Goal: Information Seeking & Learning: Learn about a topic

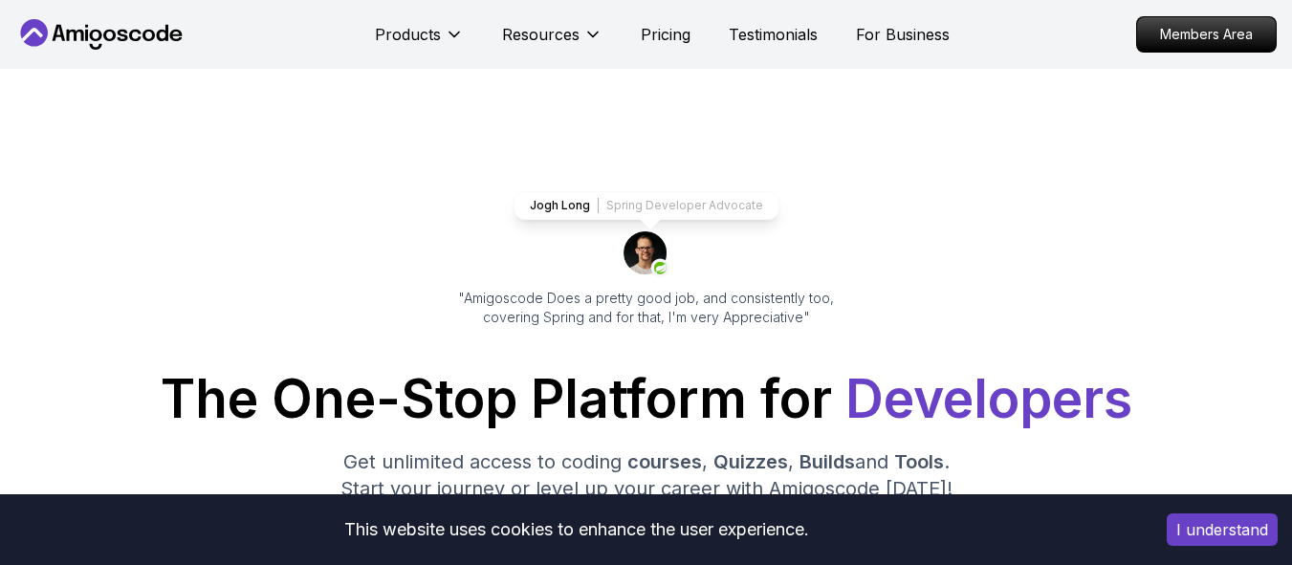
click at [1196, 524] on button "I understand" at bounding box center [1222, 529] width 111 height 33
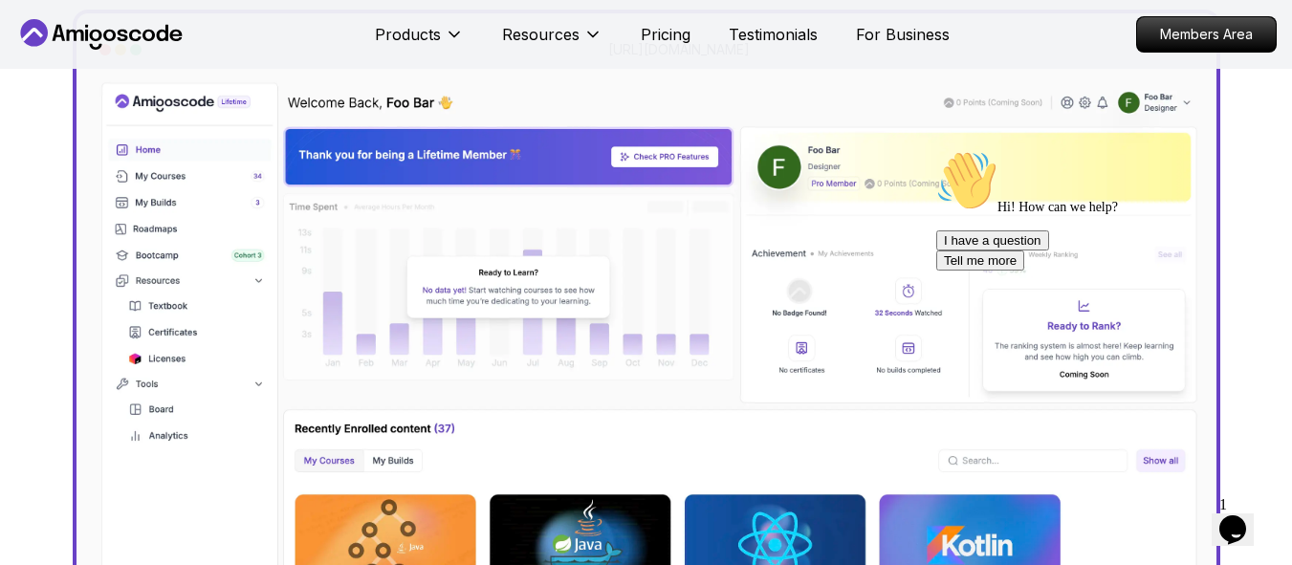
scroll to position [513, 0]
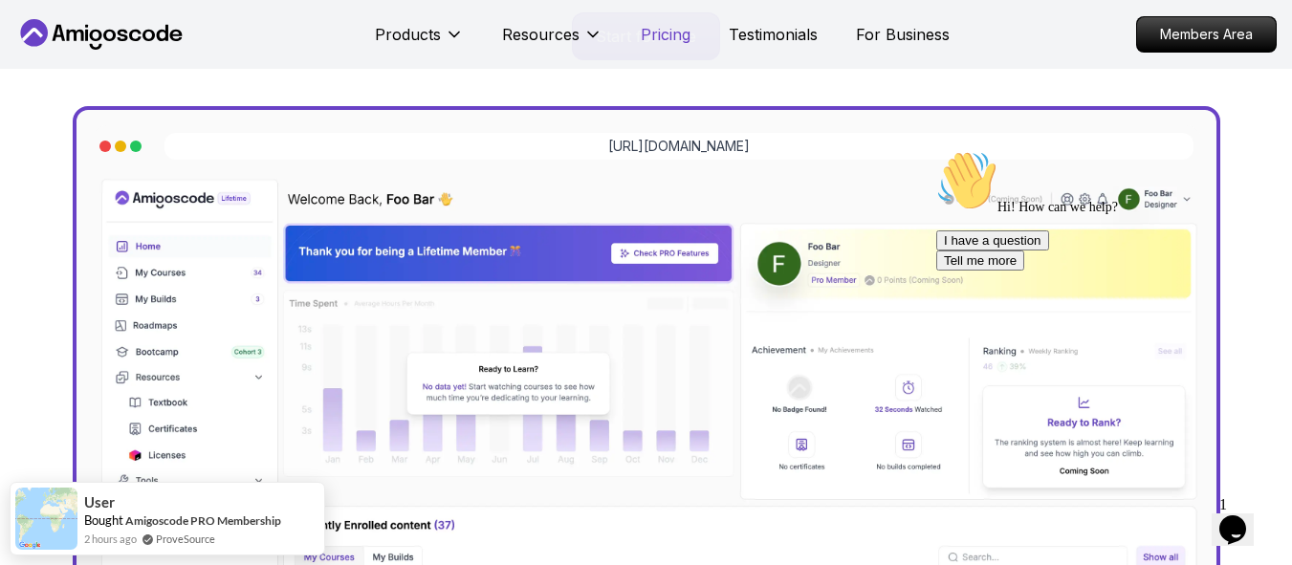
click at [665, 36] on p "Pricing" at bounding box center [666, 34] width 50 height 23
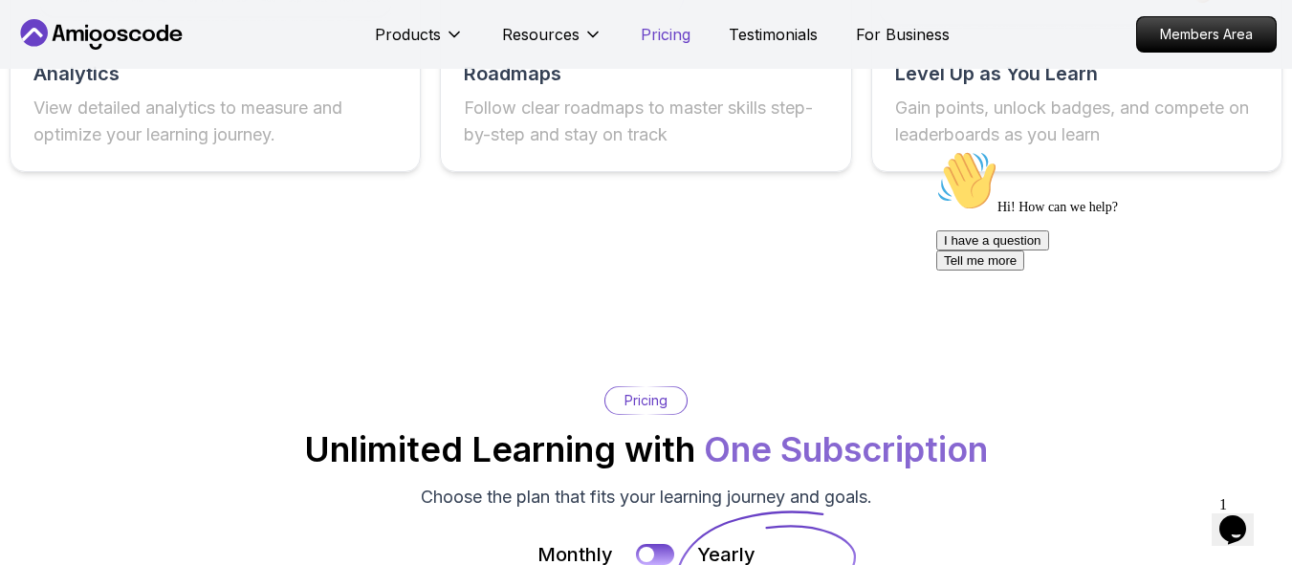
scroll to position [4080, 0]
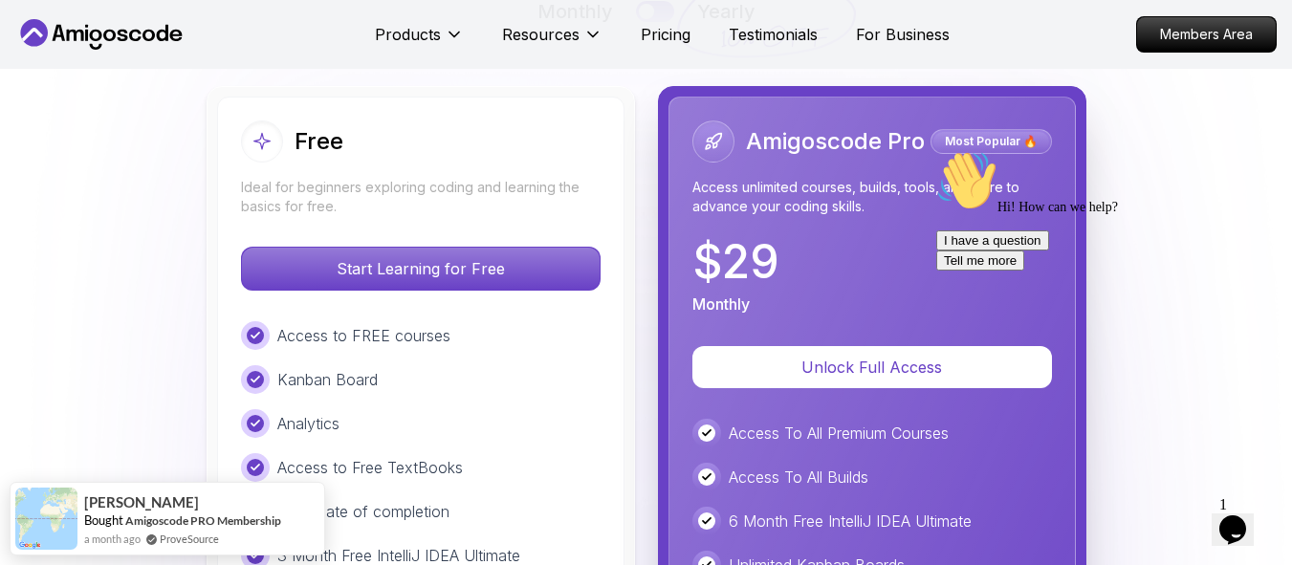
scroll to position [4280, 0]
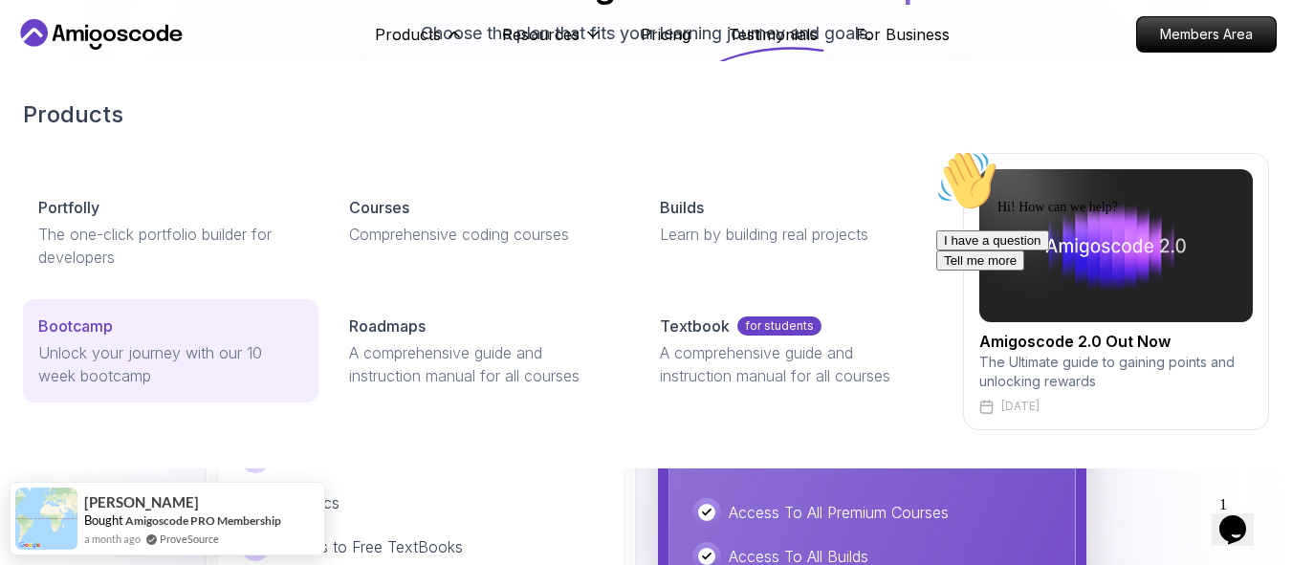
click at [152, 368] on p "Unlock your journey with our 10 week bootcamp" at bounding box center [170, 364] width 265 height 46
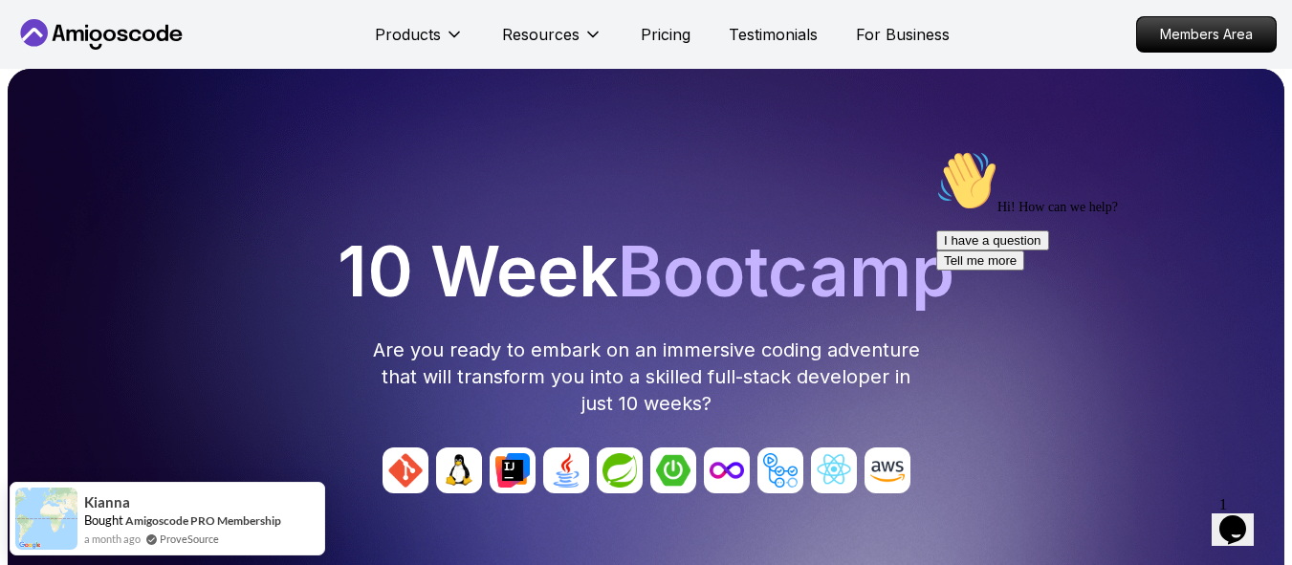
click at [355, 372] on div "10 Week Bootcamp Are you ready to embark on an immersive coding adventure that …" at bounding box center [645, 327] width 1261 height 180
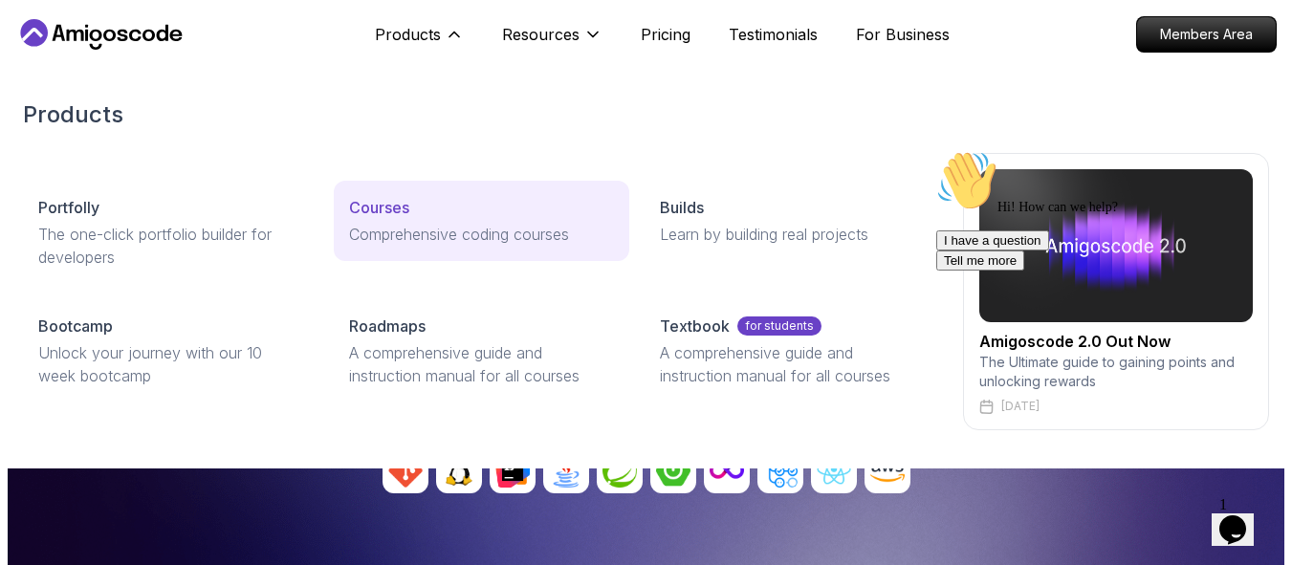
click at [394, 223] on p "Comprehensive coding courses" at bounding box center [481, 234] width 265 height 23
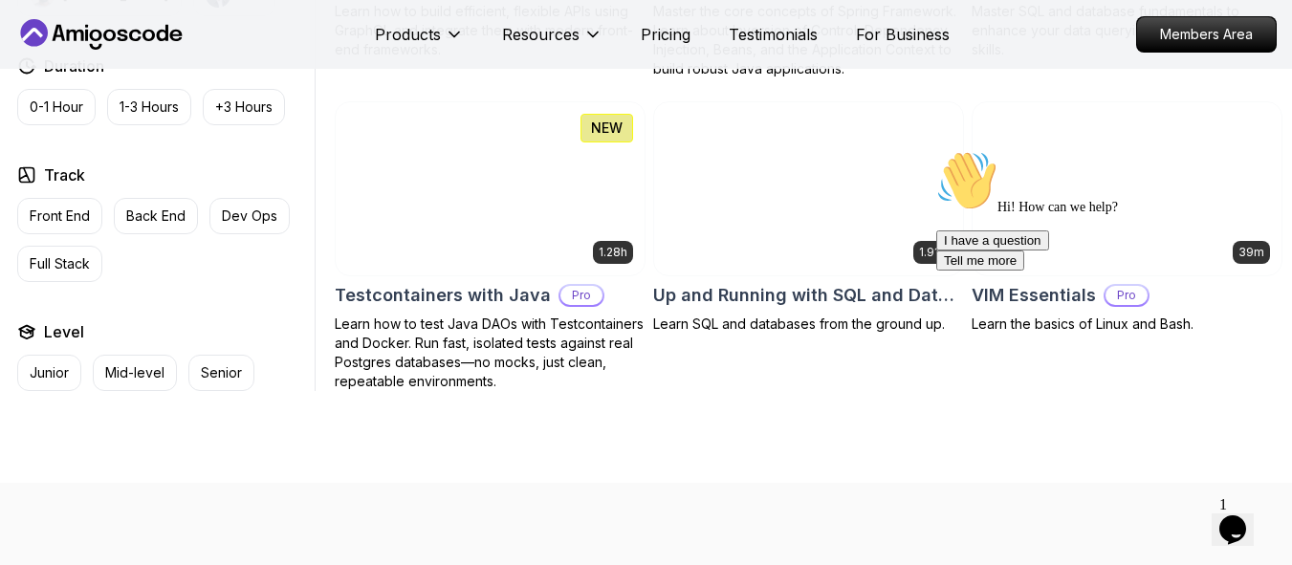
scroll to position [4880, 0]
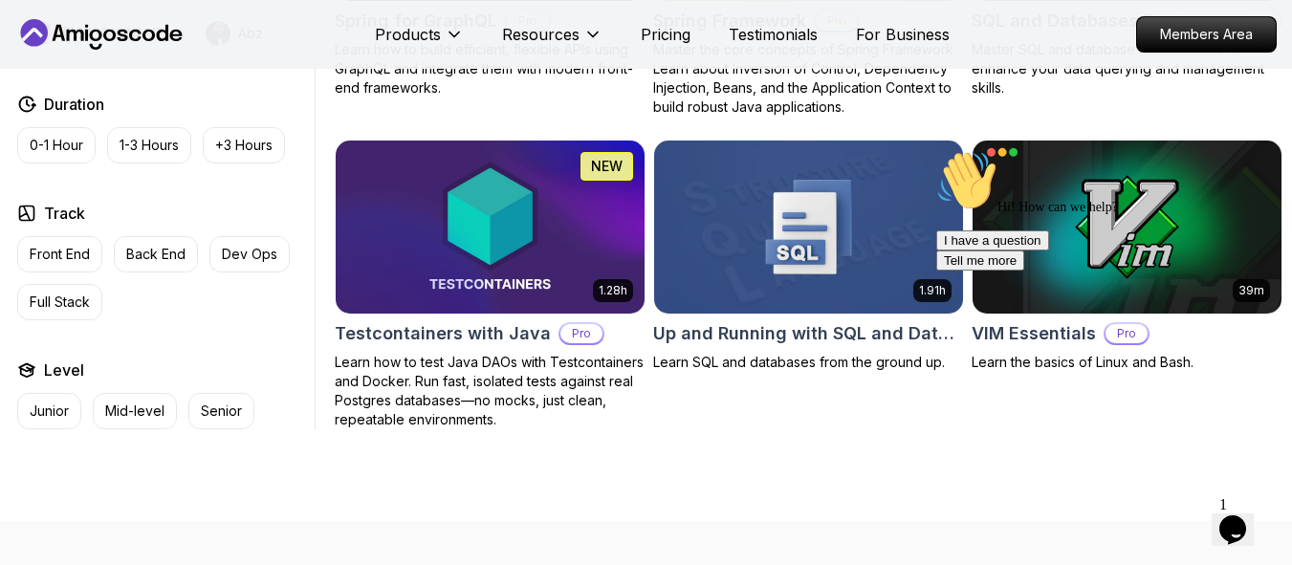
click at [936, 150] on icon "Chat attention grabber" at bounding box center [936, 150] width 0 height 0
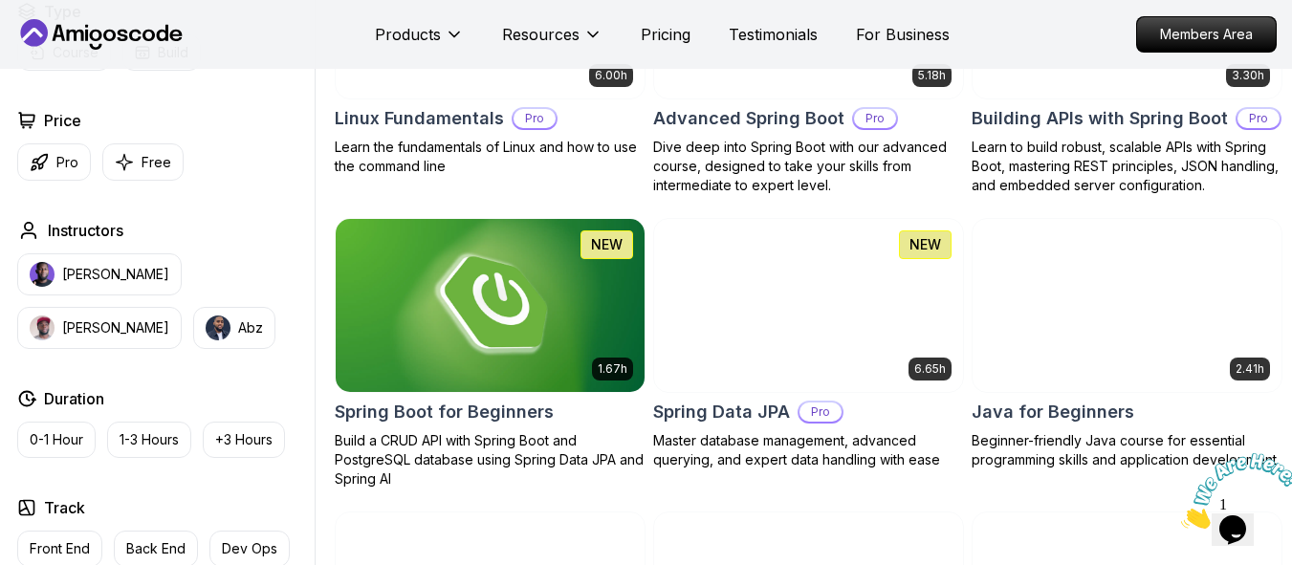
scroll to position [0, 0]
